Goal: Task Accomplishment & Management: Manage account settings

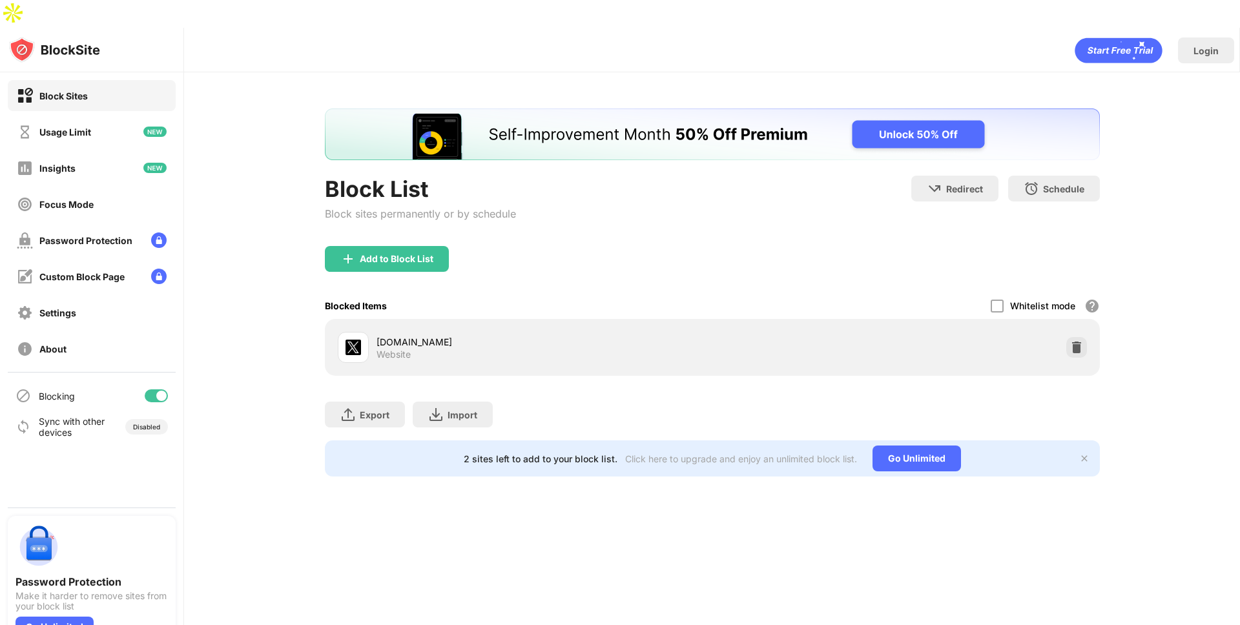
click at [1078, 341] on img at bounding box center [1076, 347] width 13 height 13
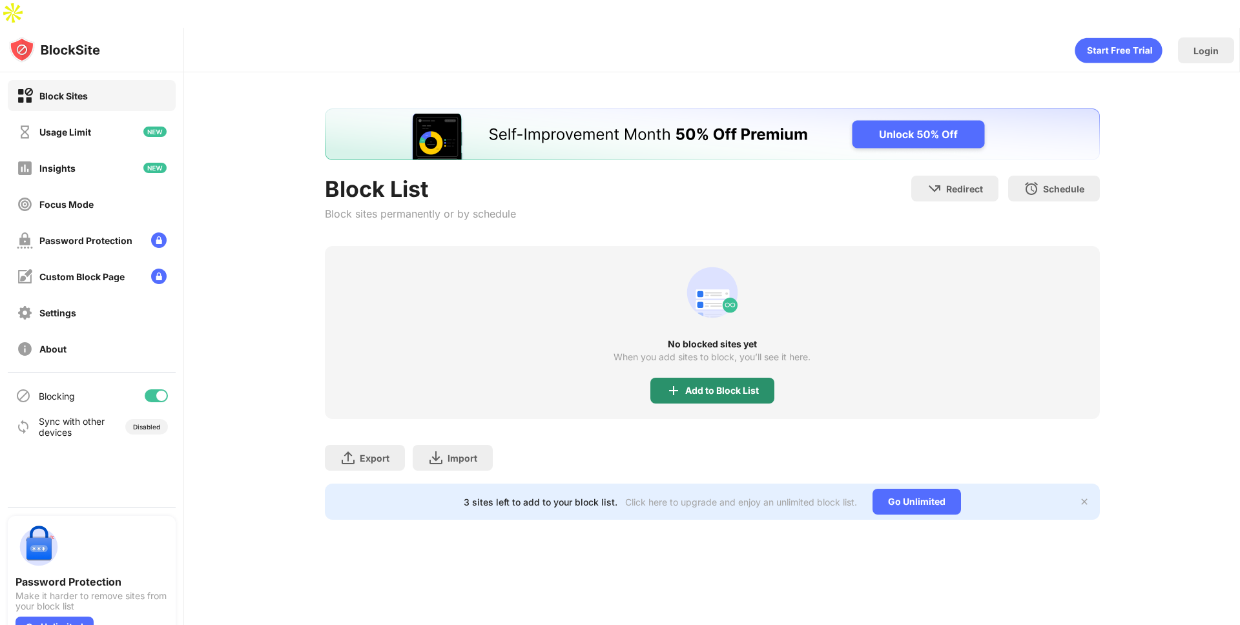
click at [729, 386] on div "Add to Block List" at bounding box center [722, 391] width 74 height 10
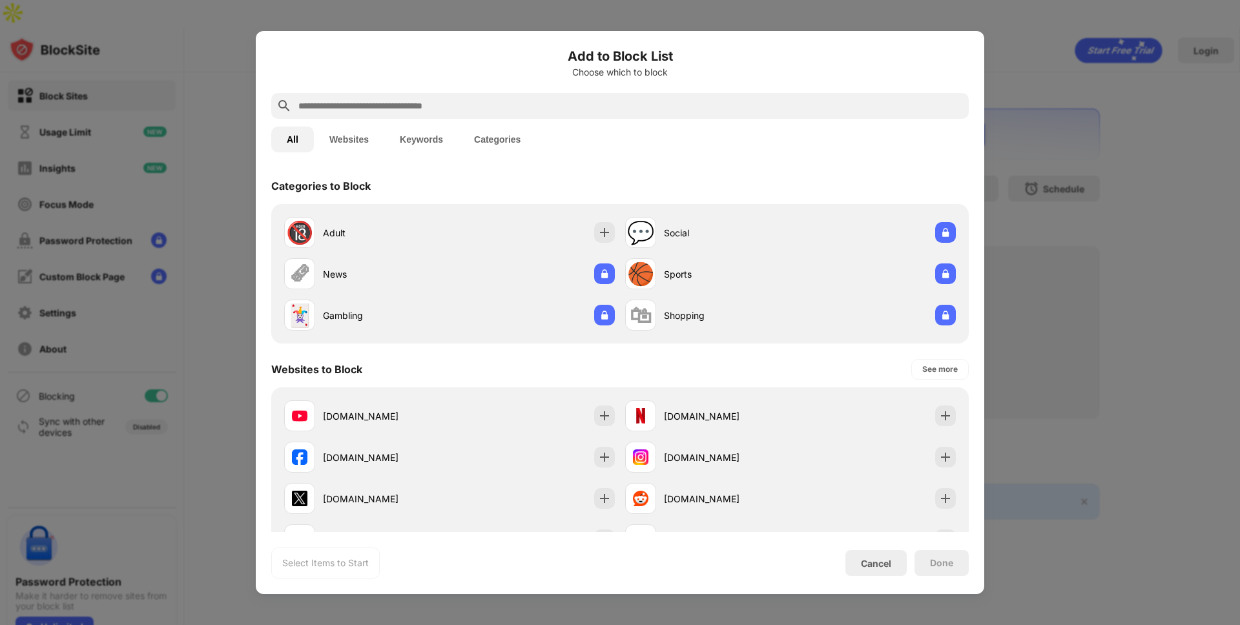
click at [601, 104] on input "text" at bounding box center [630, 105] width 666 height 15
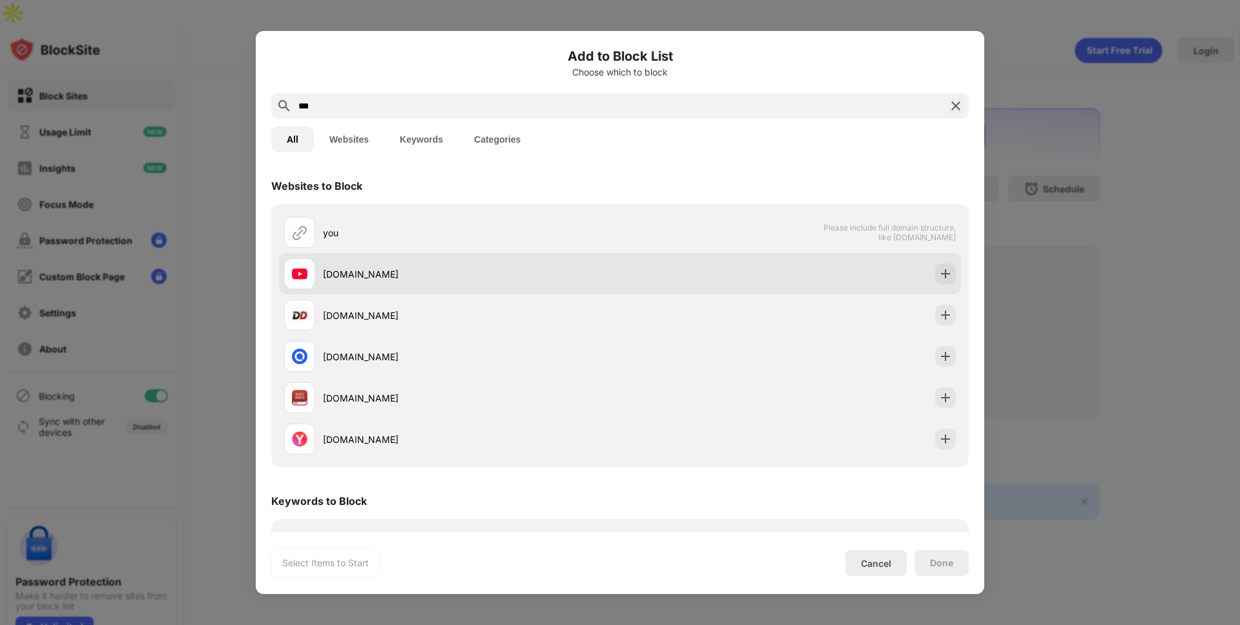
type input "***"
click at [437, 262] on div "[DOMAIN_NAME]" at bounding box center [452, 273] width 336 height 31
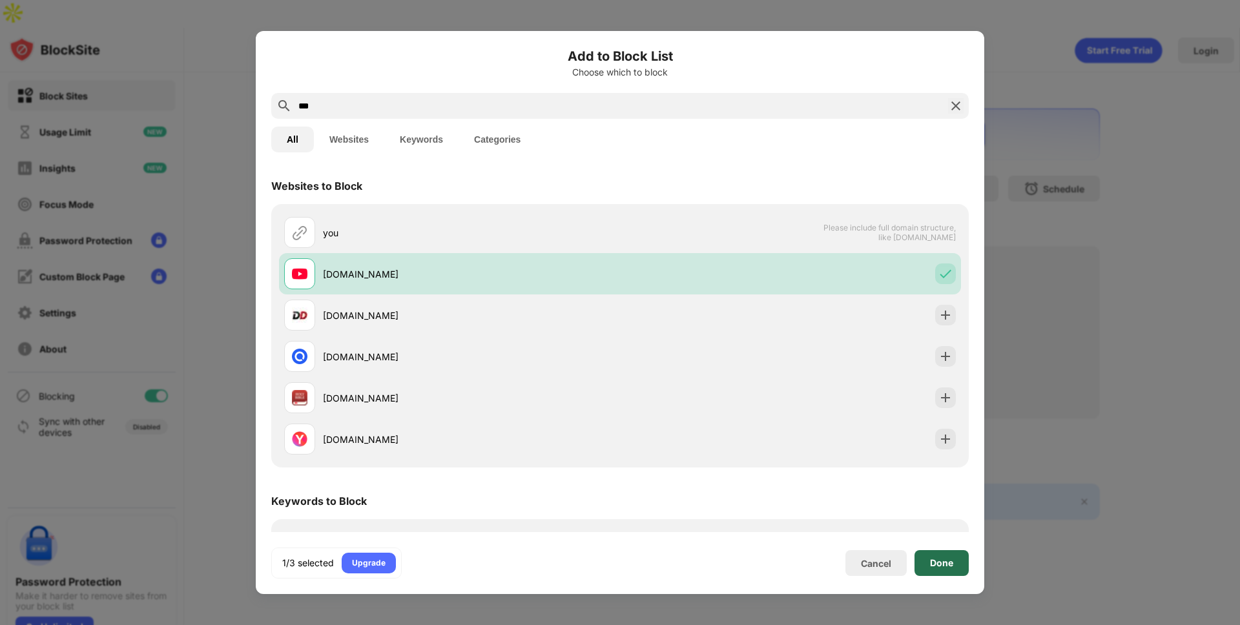
click at [954, 561] on div "Done" at bounding box center [941, 563] width 54 height 26
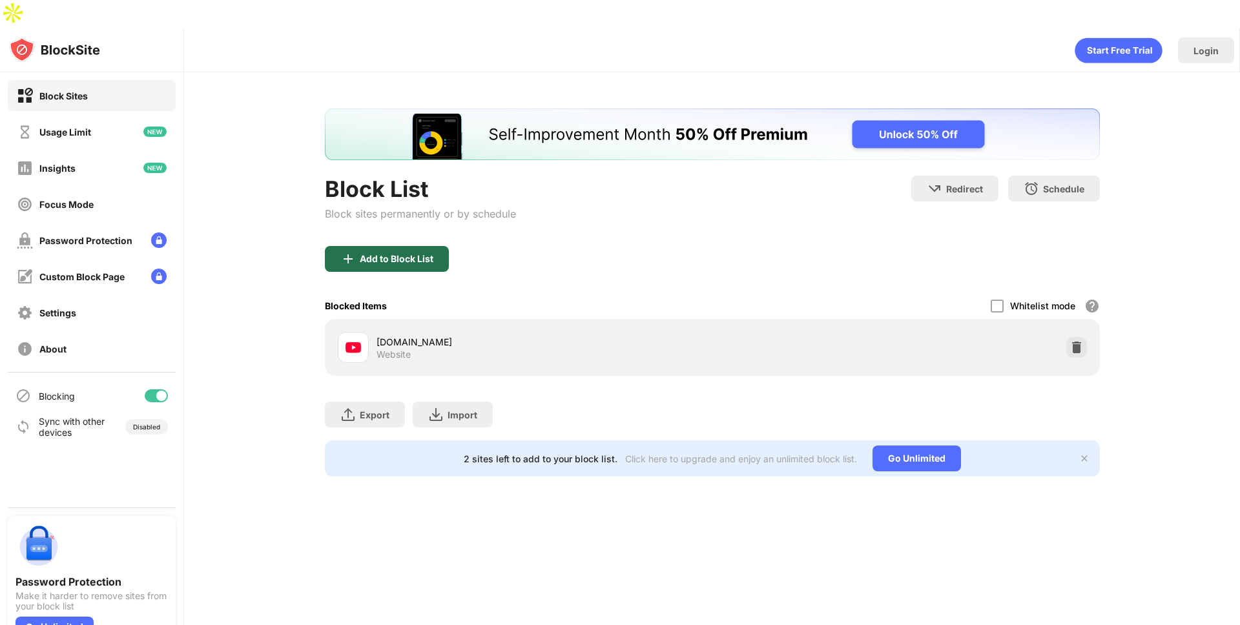
click at [409, 246] on div "Add to Block List" at bounding box center [387, 259] width 124 height 26
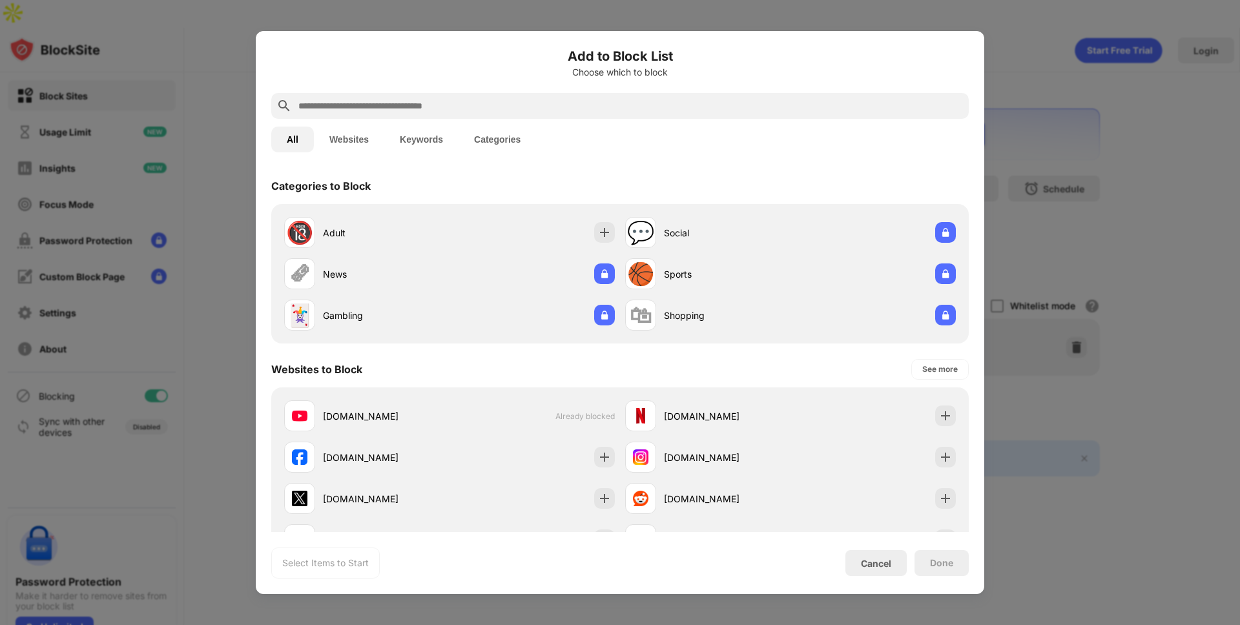
click at [425, 99] on input "text" at bounding box center [630, 105] width 666 height 15
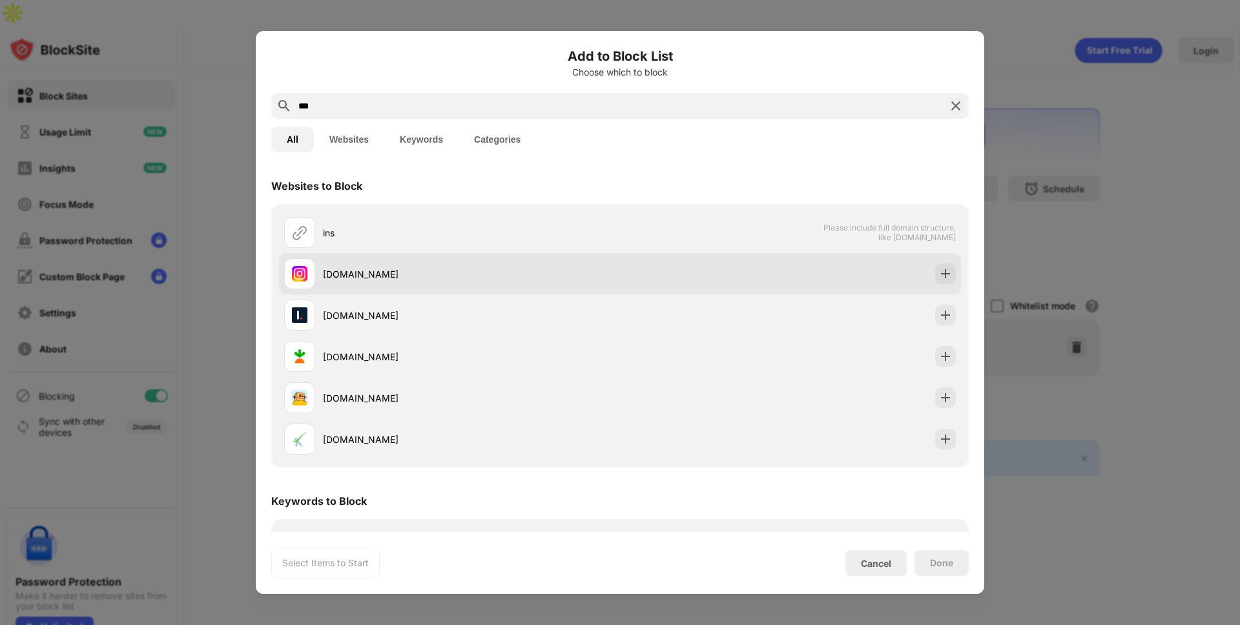
type input "***"
click at [376, 276] on div "[DOMAIN_NAME]" at bounding box center [471, 274] width 297 height 14
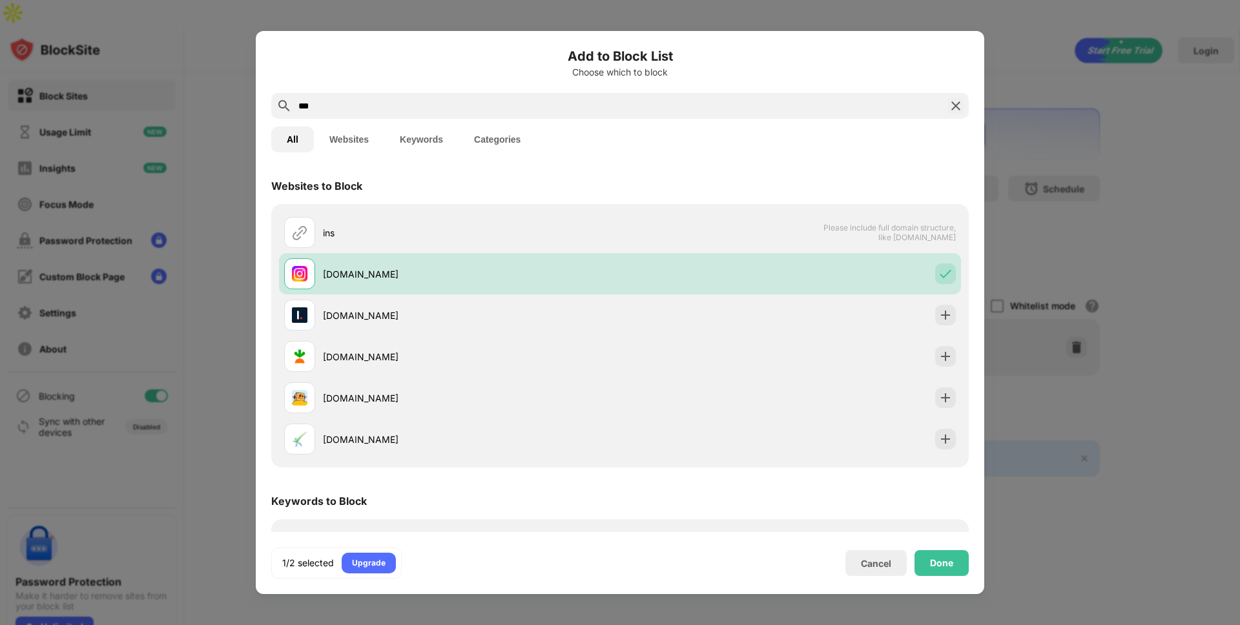
click at [941, 579] on div "Add to Block List Choose which to block *** All Websites Keywords Categories We…" at bounding box center [620, 312] width 728 height 563
click at [939, 565] on div "Done" at bounding box center [941, 563] width 23 height 10
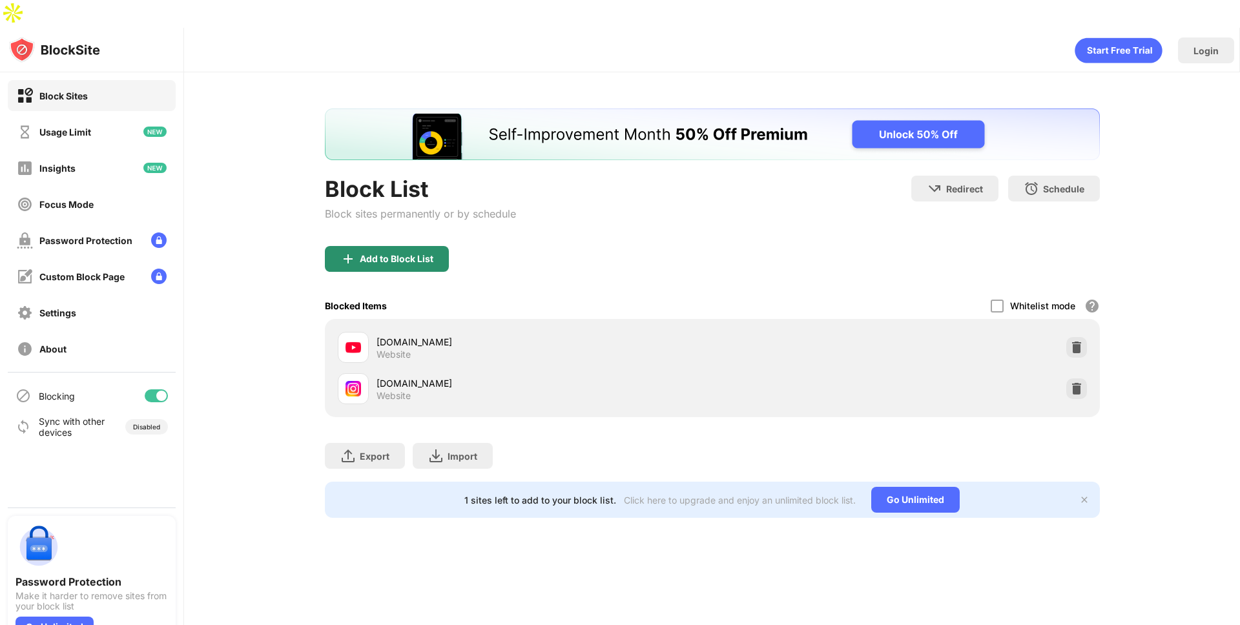
click at [390, 246] on div "Add to Block List" at bounding box center [387, 259] width 124 height 26
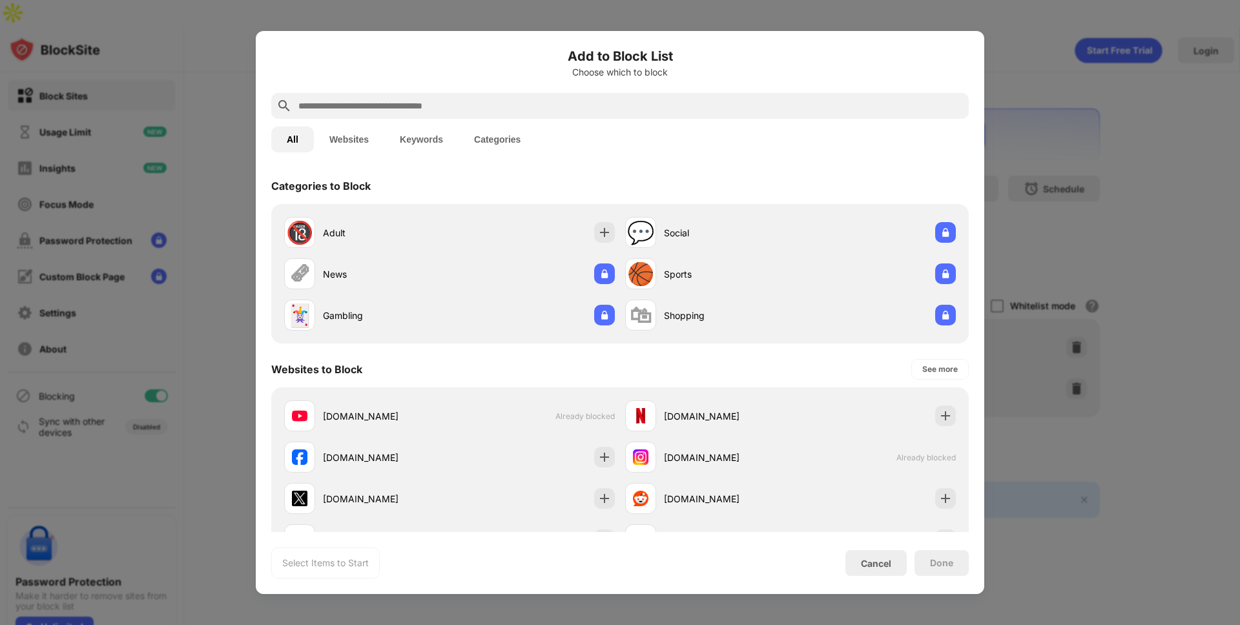
click at [395, 99] on input "text" at bounding box center [630, 105] width 666 height 15
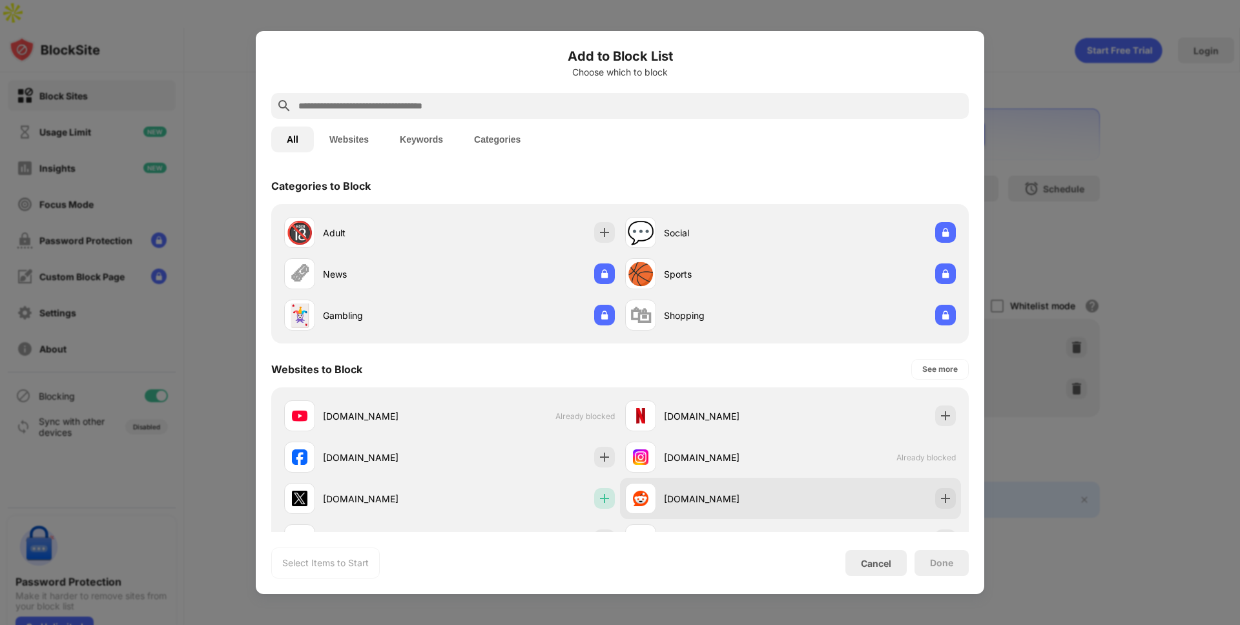
drag, startPoint x: 608, startPoint y: 496, endPoint x: 621, endPoint y: 499, distance: 13.8
click at [608, 496] on div at bounding box center [604, 498] width 21 height 21
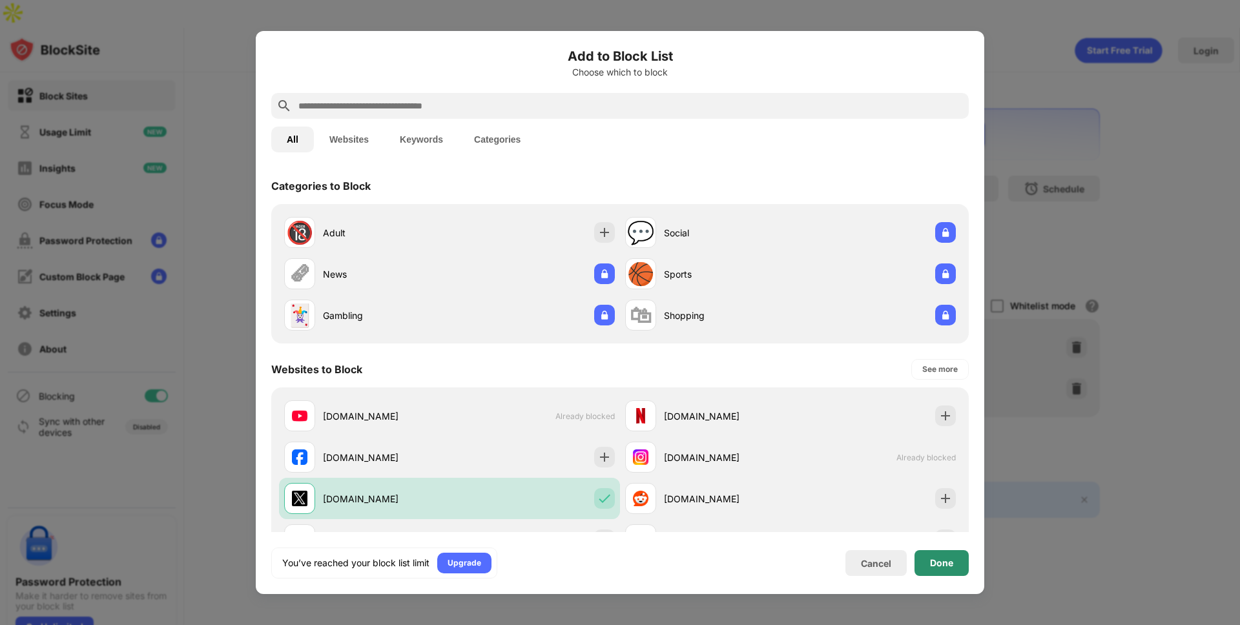
click at [934, 562] on div "Done" at bounding box center [941, 563] width 23 height 10
